Goal: Find specific page/section: Find specific page/section

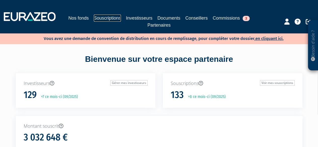
click at [108, 17] on link "Souscriptions" at bounding box center [107, 18] width 27 height 7
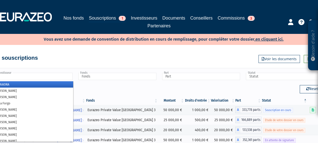
click at [50, 76] on input "text" at bounding box center [34, 76] width 78 height 7
type input "Investisseur"
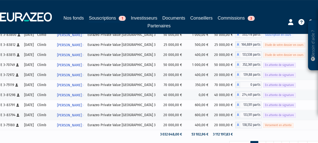
scroll to position [25, 0]
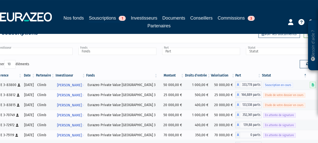
click at [40, 51] on input "text" at bounding box center [34, 51] width 78 height 7
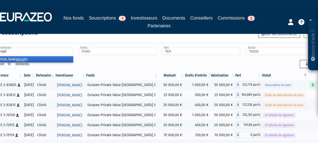
type input "jacazio"
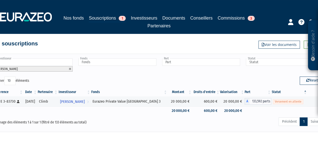
scroll to position [0, 0]
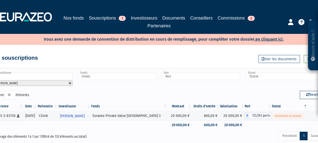
click at [71, 82] on link at bounding box center [70, 83] width 3 height 3
type input "Investisseur"
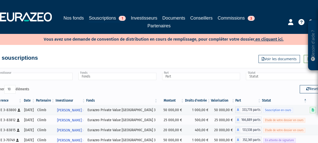
click at [54, 78] on input "text" at bounding box center [34, 76] width 78 height 7
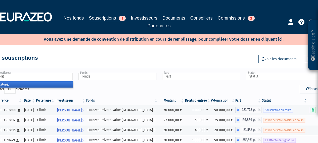
type input "forgo"
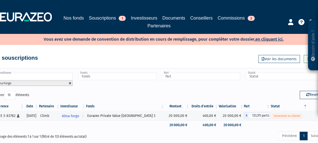
click at [71, 82] on link at bounding box center [70, 83] width 3 height 3
type input "Investisseur"
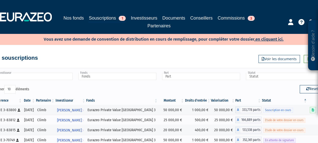
click at [65, 76] on input "text" at bounding box center [34, 76] width 78 height 7
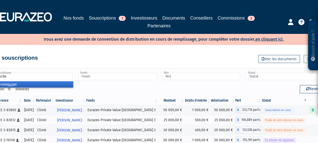
type input "suchet"
